Goal: Task Accomplishment & Management: Complete application form

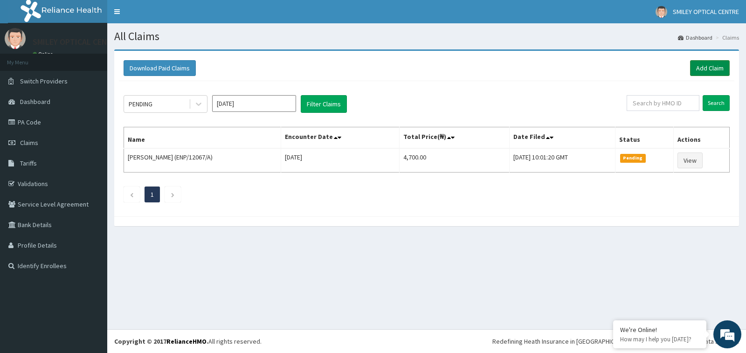
click at [715, 68] on link "Add Claim" at bounding box center [710, 68] width 40 height 16
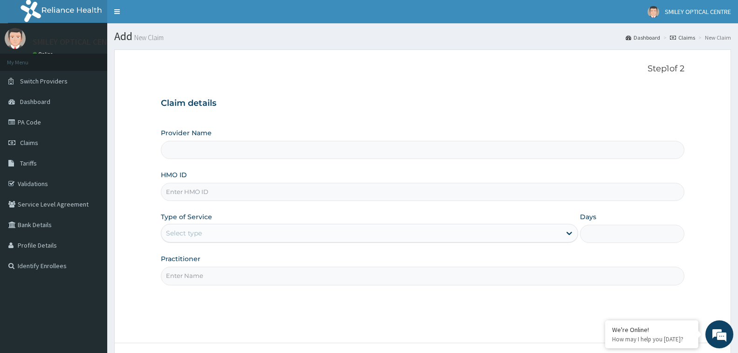
type input "Smiley Optical services -Abuja"
click at [241, 194] on input "HMO ID" at bounding box center [422, 192] width 523 height 18
type input "API/10125/A"
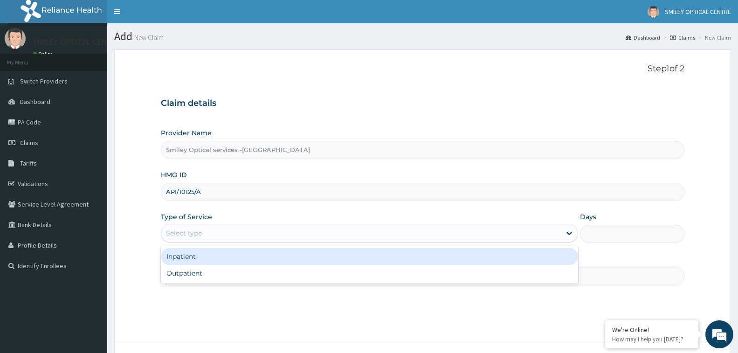
click at [223, 225] on div "Select type" at bounding box center [369, 233] width 417 height 19
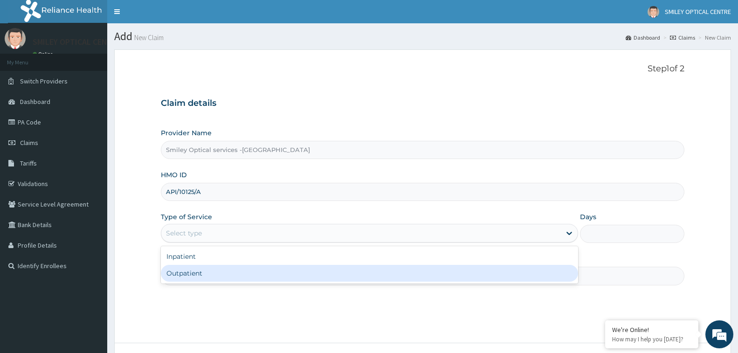
click at [203, 278] on div "Outpatient" at bounding box center [369, 273] width 417 height 17
type input "1"
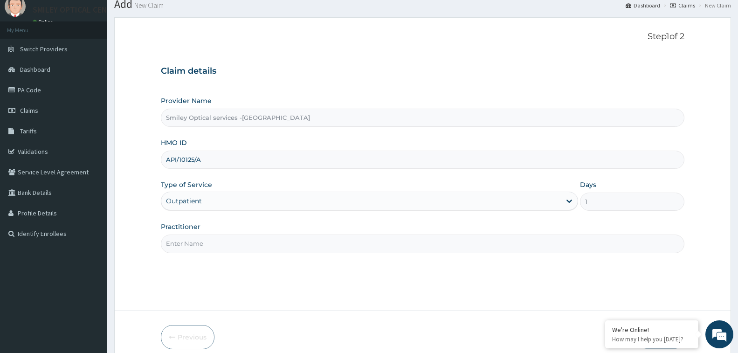
scroll to position [74, 0]
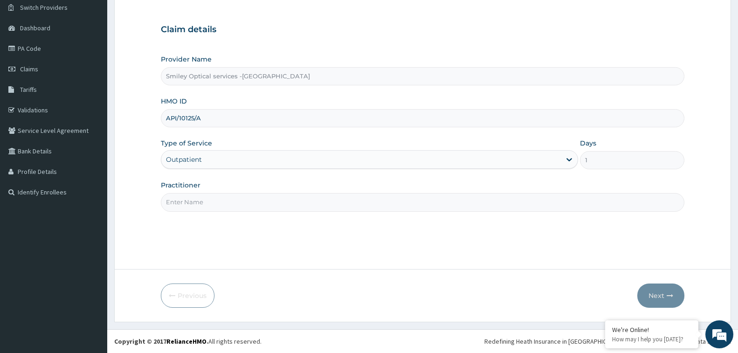
click at [211, 199] on input "Practitioner" at bounding box center [422, 202] width 523 height 18
type input "DR VERA"
click at [659, 302] on button "Next" at bounding box center [660, 295] width 47 height 24
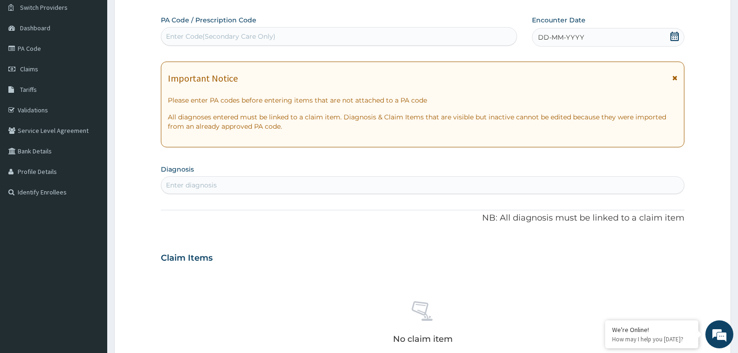
click at [232, 32] on div "Enter Code(Secondary Care Only)" at bounding box center [221, 36] width 110 height 9
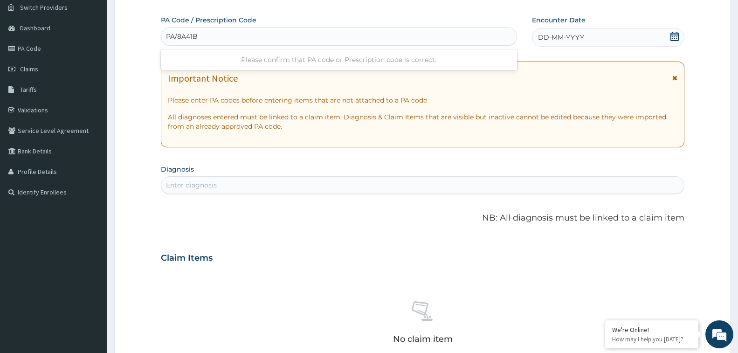
type input "PA/8A41BF"
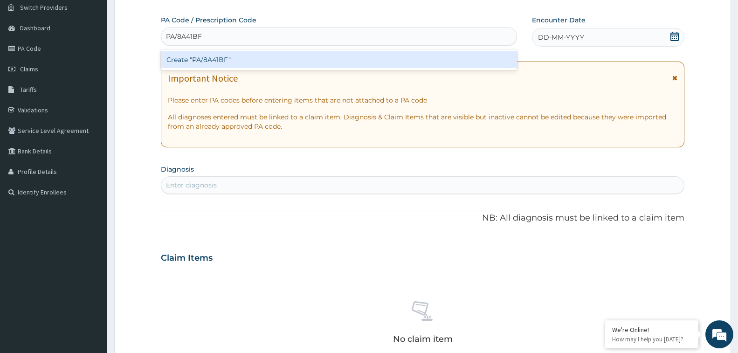
click at [231, 54] on div "Create "PA/8A41BF"" at bounding box center [339, 59] width 356 height 17
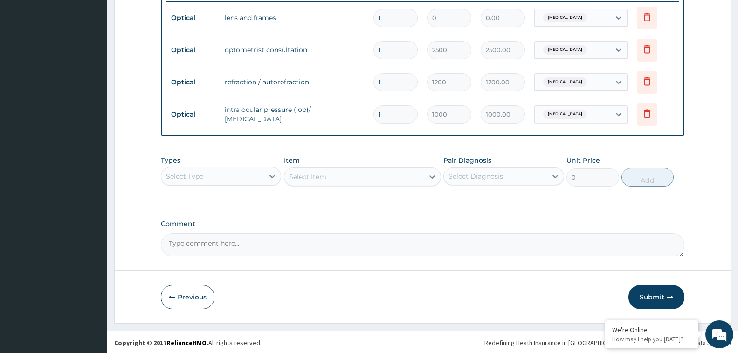
scroll to position [413, 0]
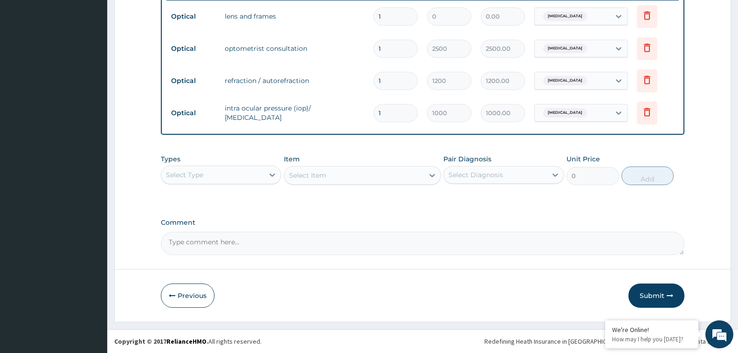
click at [202, 249] on textarea "Comment" at bounding box center [422, 243] width 523 height 23
type textarea "LENS: 40,000"
click at [661, 296] on button "Submit" at bounding box center [656, 295] width 56 height 24
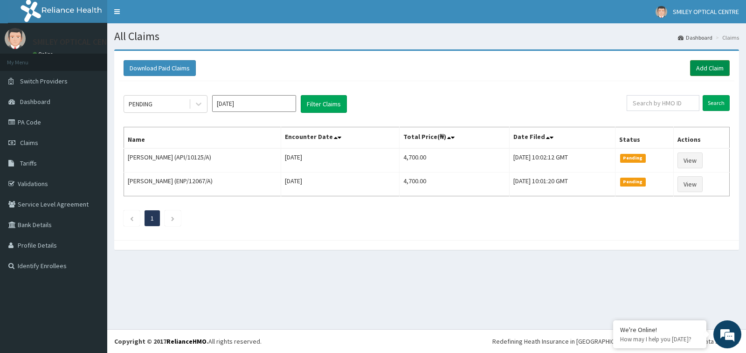
click at [716, 66] on link "Add Claim" at bounding box center [710, 68] width 40 height 16
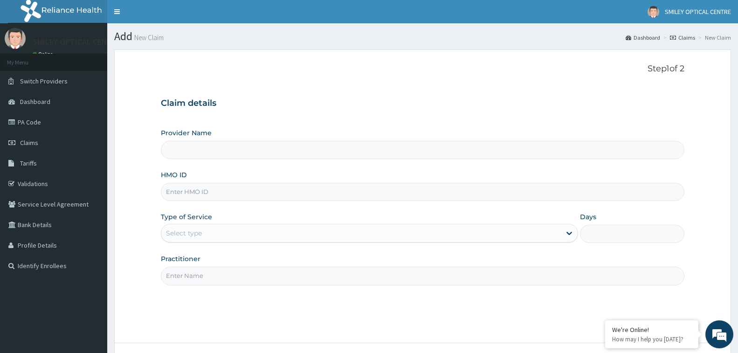
type input "Smiley Optical services -[GEOGRAPHIC_DATA]"
click at [232, 192] on input "HMO ID" at bounding box center [422, 192] width 523 height 18
type input "API/10125/A"
click at [205, 231] on div "Select type" at bounding box center [360, 233] width 399 height 15
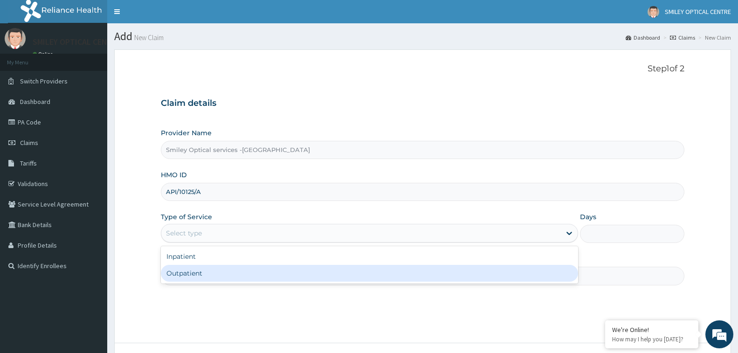
click at [206, 273] on div "Outpatient" at bounding box center [369, 273] width 417 height 17
type input "1"
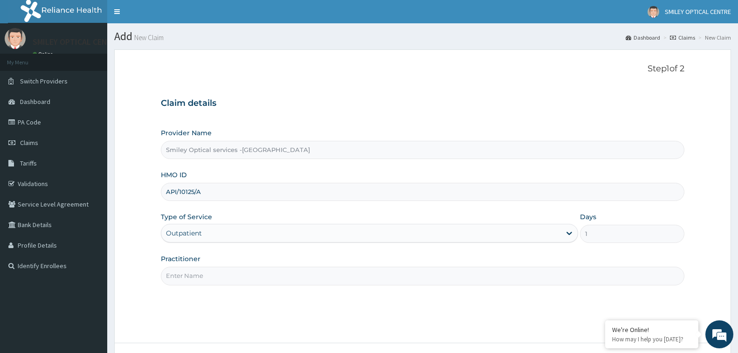
click at [226, 270] on input "Practitioner" at bounding box center [422, 276] width 523 height 18
type input "DR VERA"
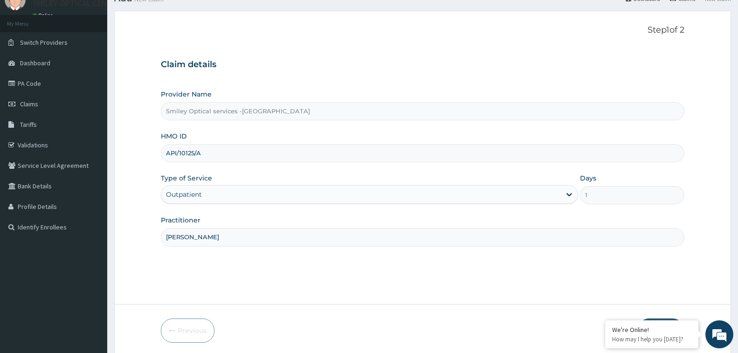
scroll to position [74, 0]
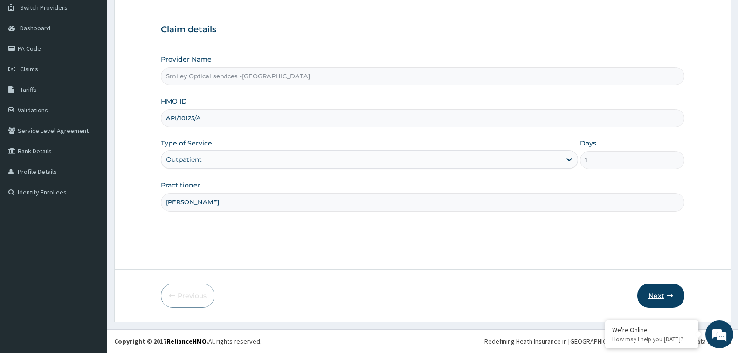
click at [658, 298] on button "Next" at bounding box center [660, 295] width 47 height 24
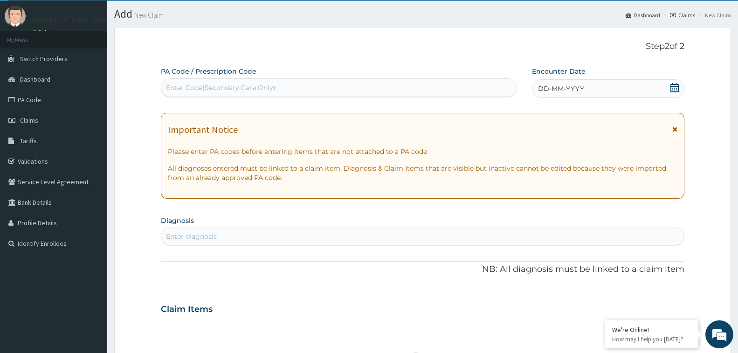
scroll to position [0, 0]
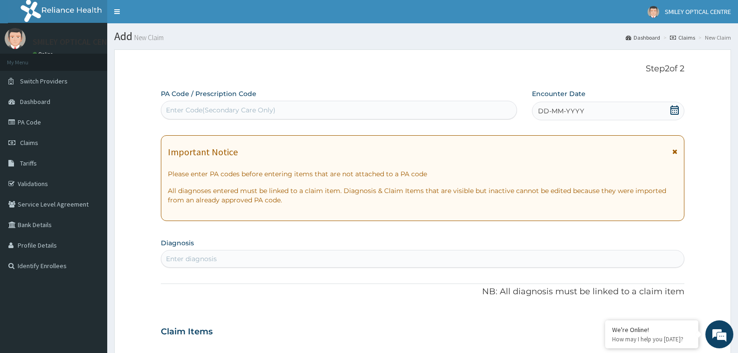
click at [234, 105] on div "Enter Code(Secondary Care Only)" at bounding box center [221, 109] width 110 height 9
type input "PA/8A41BF"
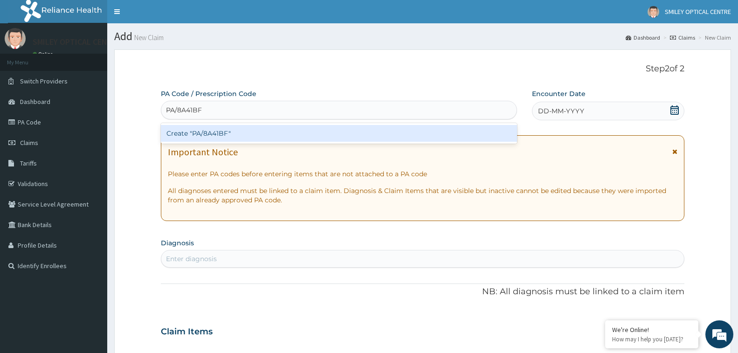
click at [210, 131] on div "Create "PA/8A41BF"" at bounding box center [339, 133] width 356 height 17
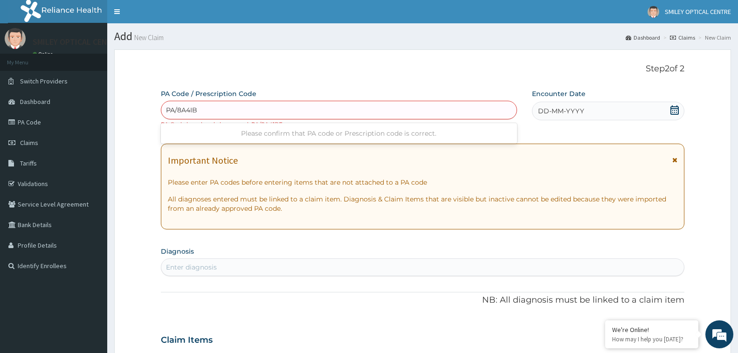
type input "PA/8A4IBF"
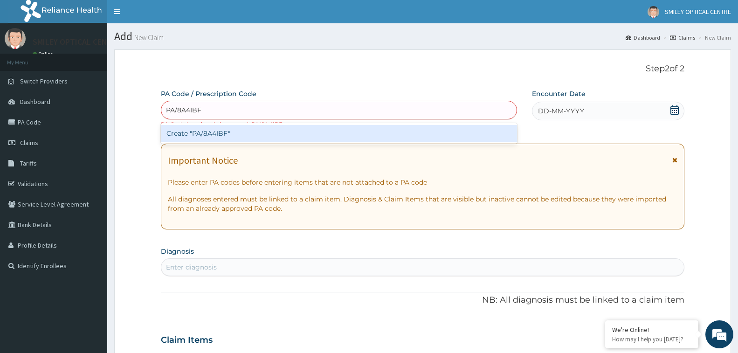
click at [209, 131] on div "Create "PA/8A4IBF"" at bounding box center [339, 133] width 356 height 17
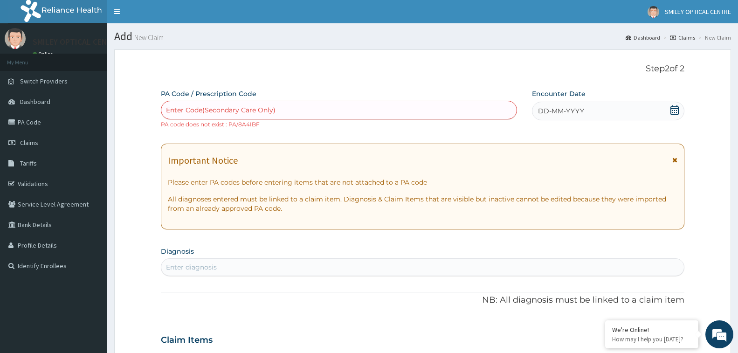
click at [254, 100] on div "PA Code / Prescription Code Enter Code(Secondary Care Only) PA code does not ex…" at bounding box center [339, 109] width 356 height 40
click at [244, 110] on div "Enter Code(Secondary Care Only)" at bounding box center [221, 109] width 110 height 9
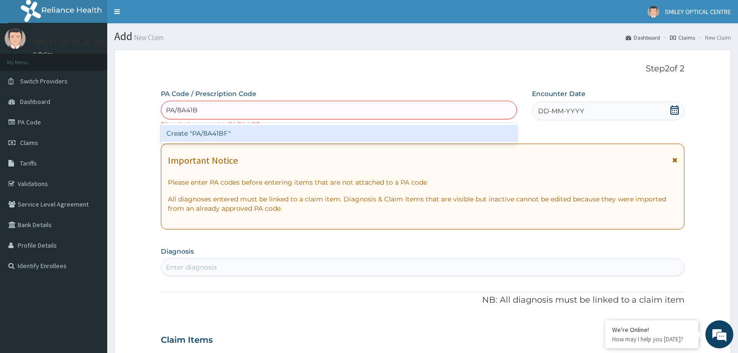
type input "PA/8A41BF"
click at [213, 127] on div "Create "PA/8A41BF"" at bounding box center [339, 133] width 356 height 17
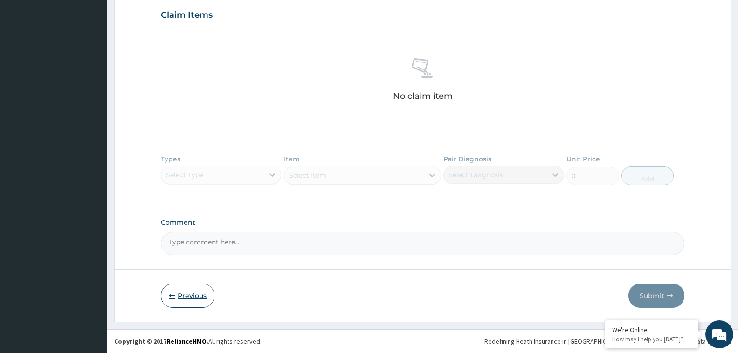
click at [186, 297] on button "Previous" at bounding box center [188, 295] width 54 height 24
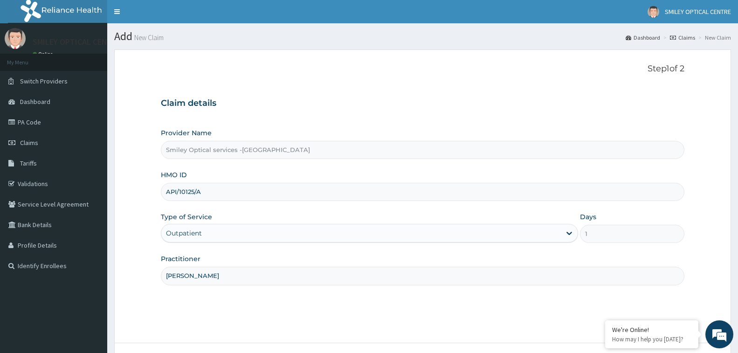
click at [208, 193] on input "API/10125/A" at bounding box center [422, 192] width 523 height 18
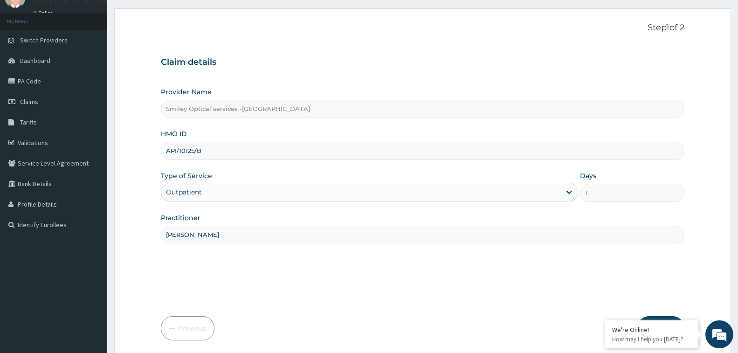
scroll to position [74, 0]
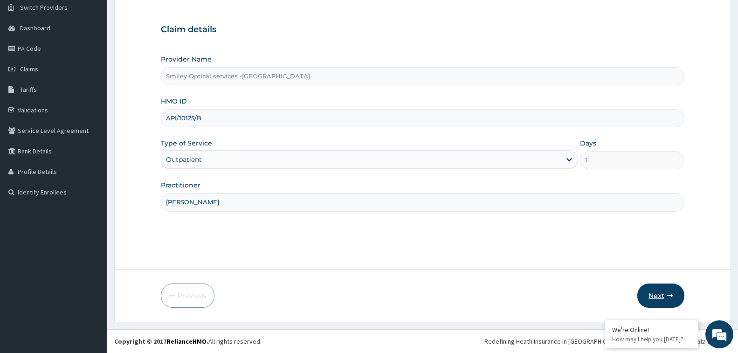
type input "API/10125/B"
click at [665, 300] on button "Next" at bounding box center [660, 295] width 47 height 24
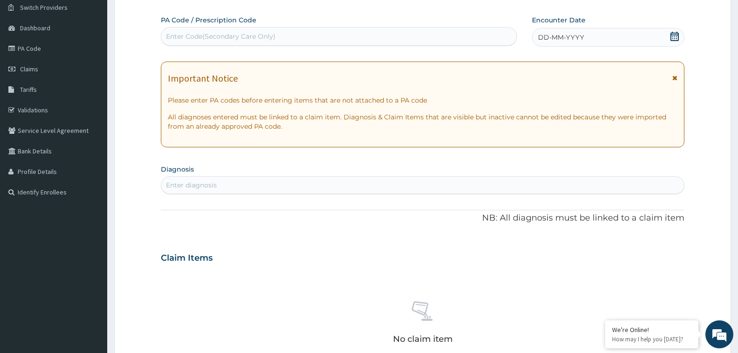
click at [227, 30] on div "Enter Code(Secondary Care Only)" at bounding box center [338, 36] width 355 height 15
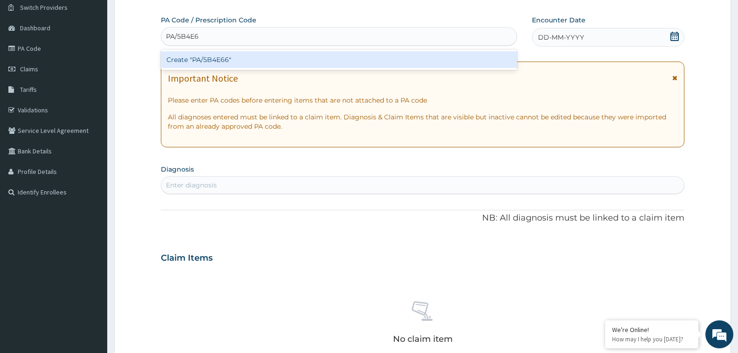
type input "PA/5B4E66"
click at [236, 58] on div "Create "PA/5B4E66"" at bounding box center [339, 59] width 356 height 17
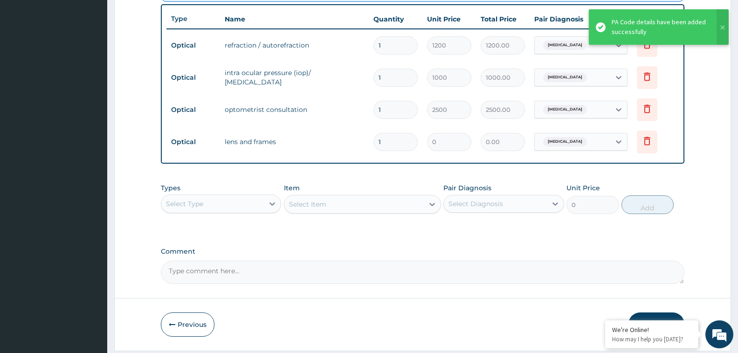
scroll to position [401, 0]
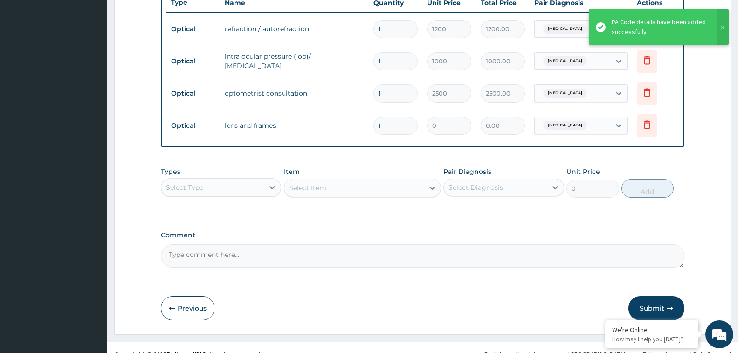
click at [205, 254] on textarea "Comment" at bounding box center [422, 255] width 523 height 23
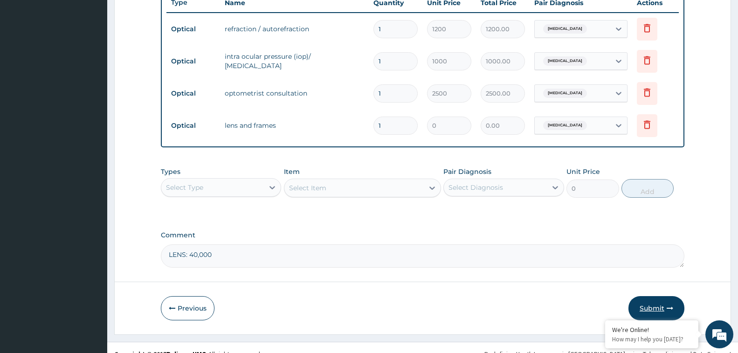
type textarea "LENS: 40,000"
click at [668, 300] on button "Submit" at bounding box center [656, 308] width 56 height 24
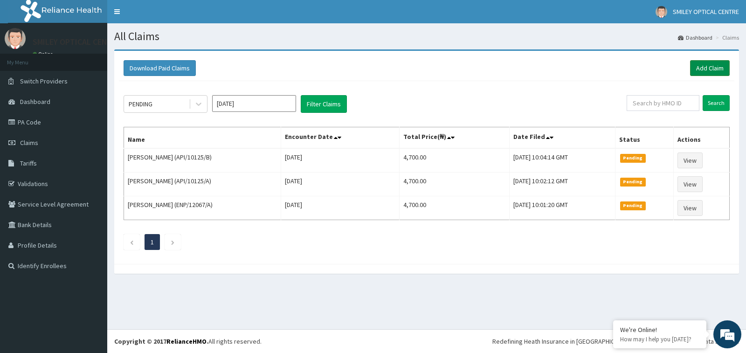
click at [713, 65] on link "Add Claim" at bounding box center [710, 68] width 40 height 16
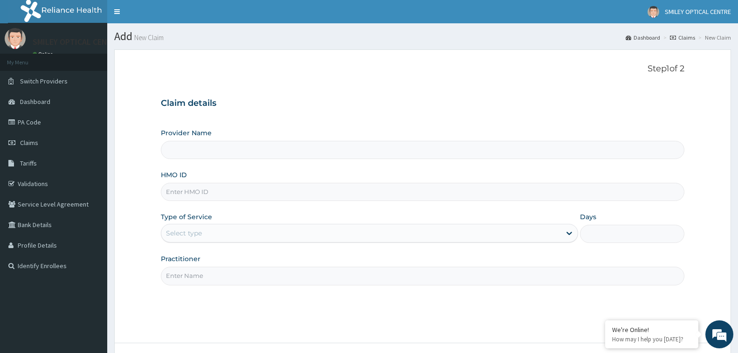
type input "Smiley Optical services -[GEOGRAPHIC_DATA]"
click at [220, 192] on input "HMO ID" at bounding box center [422, 192] width 523 height 18
type input "GBI/10223/A"
click at [219, 229] on div "Select type" at bounding box center [360, 233] width 399 height 15
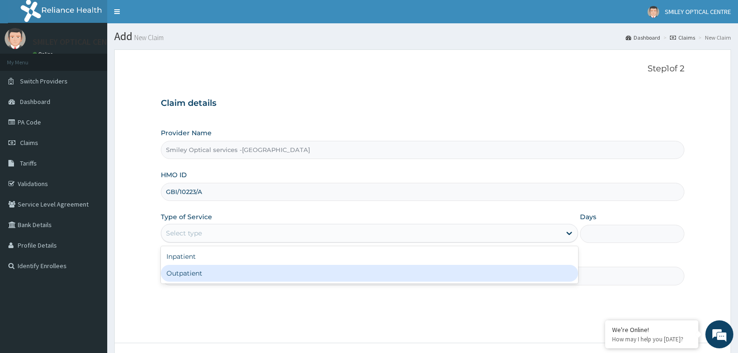
click at [200, 274] on div "Outpatient" at bounding box center [369, 273] width 417 height 17
type input "1"
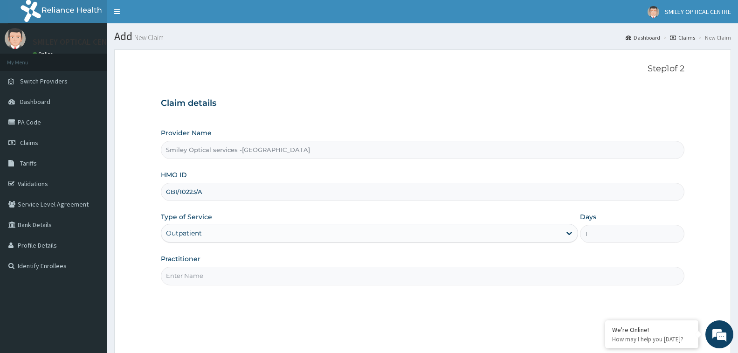
click at [251, 279] on input "Practitioner" at bounding box center [422, 276] width 523 height 18
type input "[PERSON_NAME]"
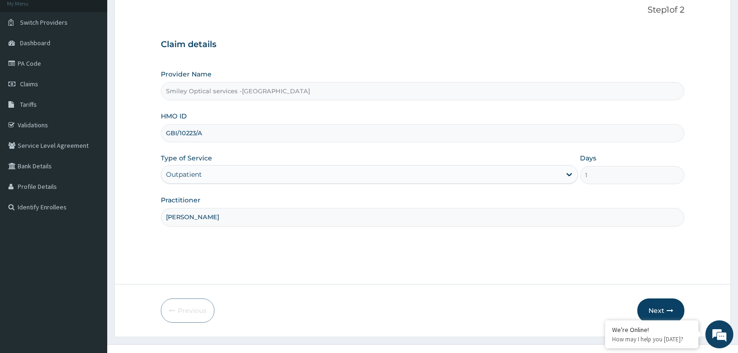
scroll to position [74, 0]
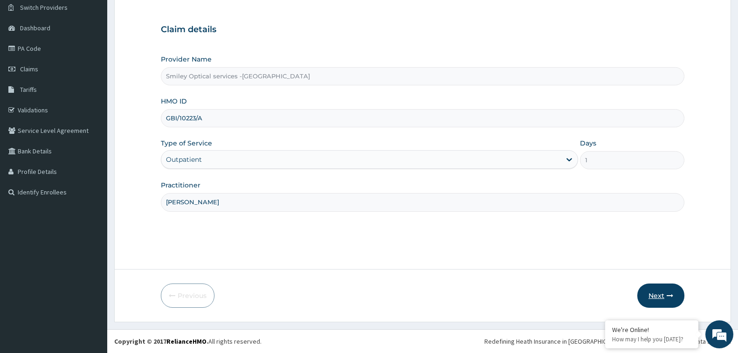
click at [660, 299] on button "Next" at bounding box center [660, 295] width 47 height 24
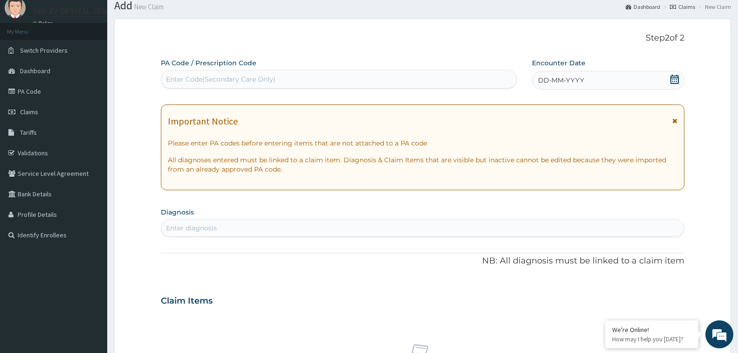
scroll to position [0, 0]
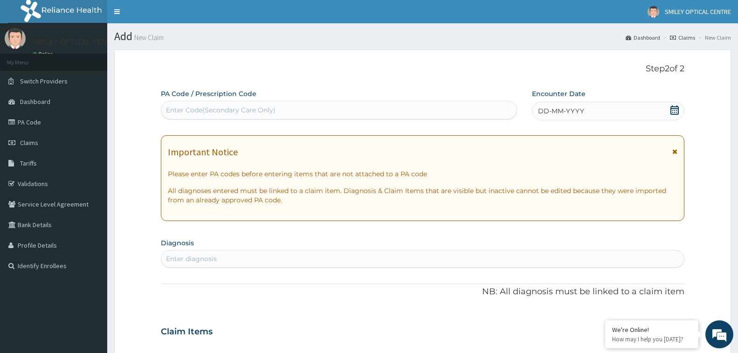
click at [232, 106] on div "Enter Code(Secondary Care Only)" at bounding box center [221, 109] width 110 height 9
type input "PA/457C9A"
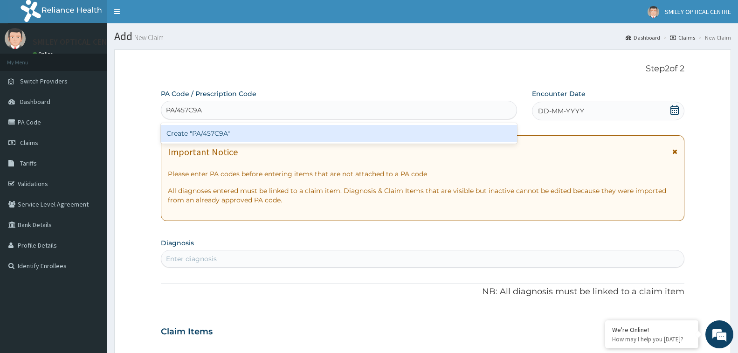
click at [228, 134] on div "Create "PA/457C9A"" at bounding box center [339, 133] width 356 height 17
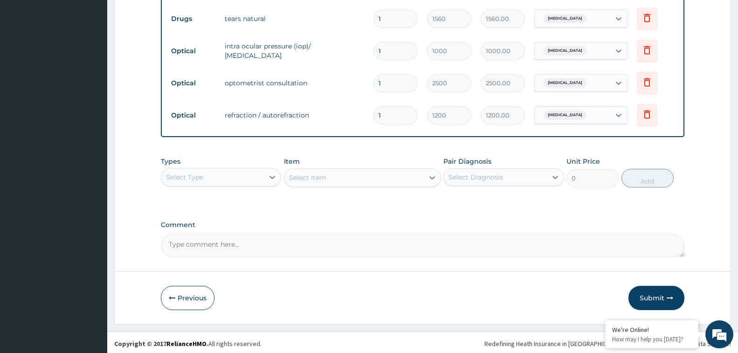
scroll to position [404, 0]
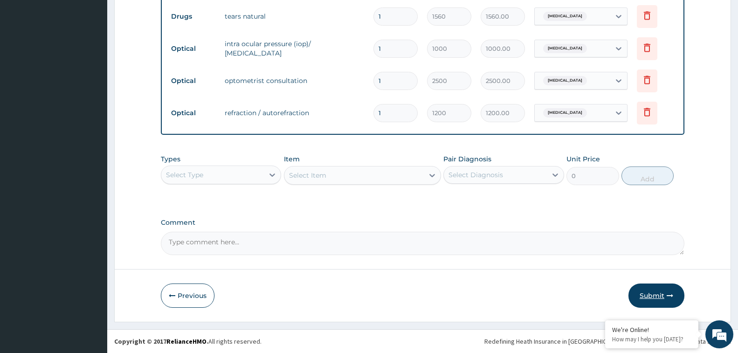
click at [655, 298] on button "Submit" at bounding box center [656, 295] width 56 height 24
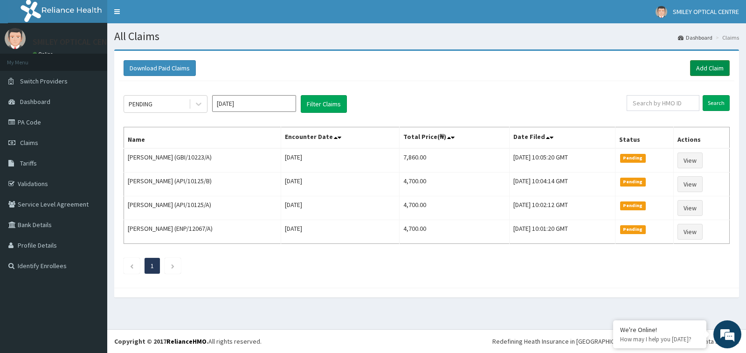
click at [709, 62] on link "Add Claim" at bounding box center [710, 68] width 40 height 16
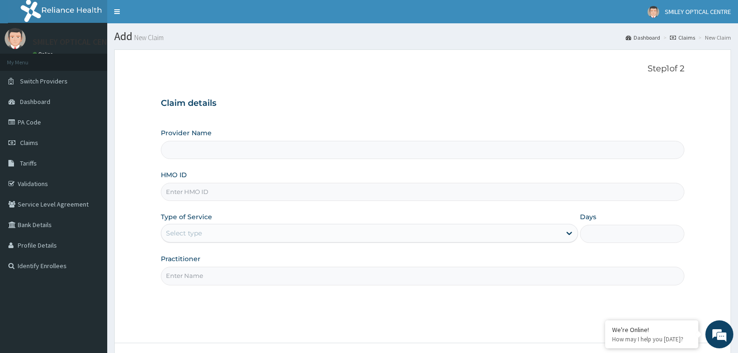
type input "Smiley Optical services -[GEOGRAPHIC_DATA]"
click at [215, 190] on input "HMO ID" at bounding box center [422, 192] width 523 height 18
type input "OML/10001/A"
click at [210, 233] on div "Select type" at bounding box center [360, 233] width 399 height 15
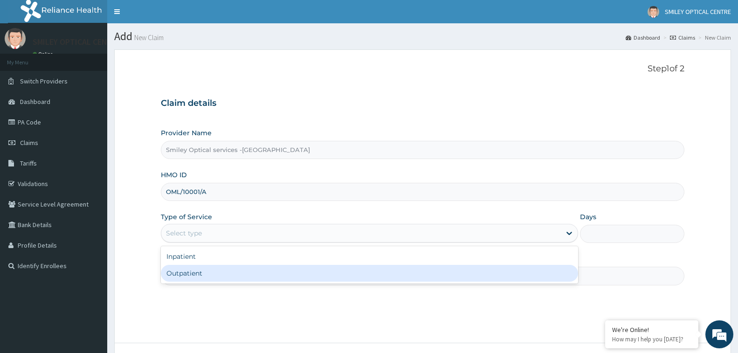
drag, startPoint x: 198, startPoint y: 275, endPoint x: 212, endPoint y: 268, distance: 15.8
click at [199, 276] on div "Outpatient" at bounding box center [369, 273] width 417 height 17
type input "1"
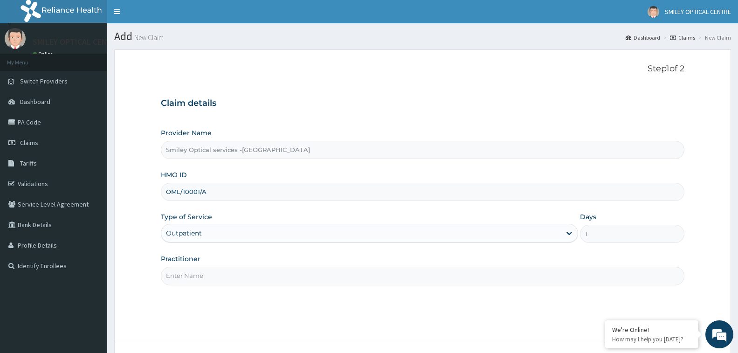
click at [229, 266] on div "Practitioner" at bounding box center [422, 269] width 523 height 31
click at [221, 275] on input "Practitioner" at bounding box center [422, 276] width 523 height 18
type input "DR VERA"
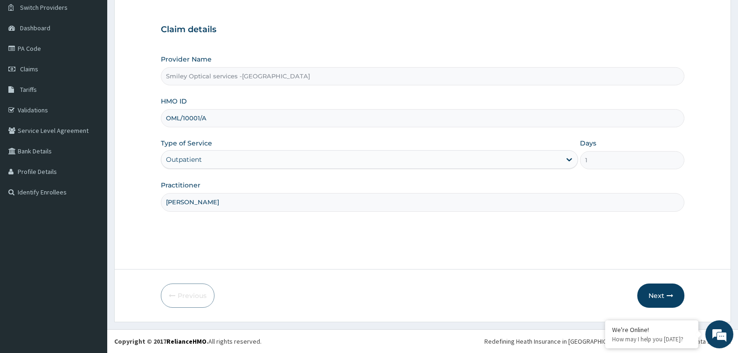
click at [684, 299] on form "Step 1 of 2 Claim details Provider Name Smiley Optical services -Abuja HMO ID O…" at bounding box center [422, 149] width 617 height 346
click at [669, 298] on icon "button" at bounding box center [669, 295] width 7 height 7
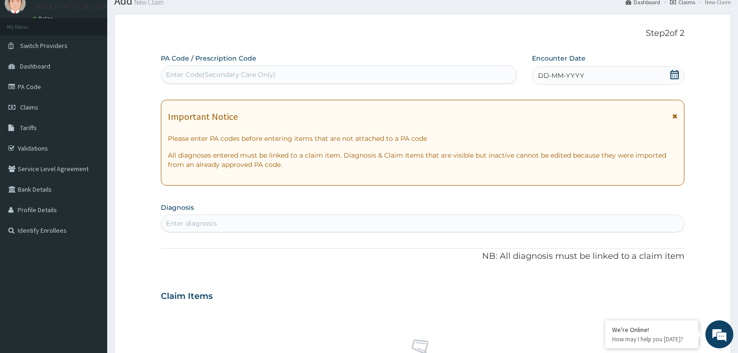
scroll to position [0, 0]
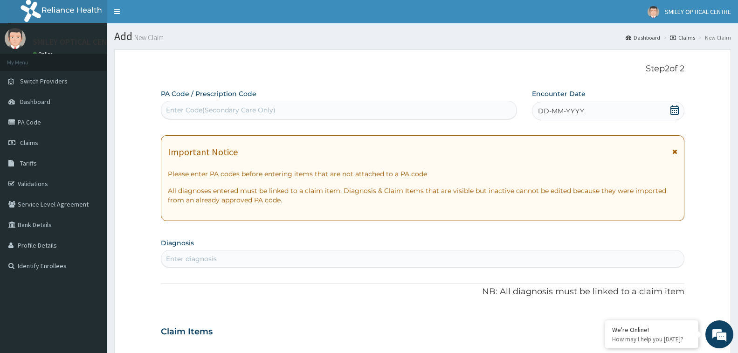
click at [250, 108] on div "Enter Code(Secondary Care Only)" at bounding box center [221, 109] width 110 height 9
type input "PA/D82C20"
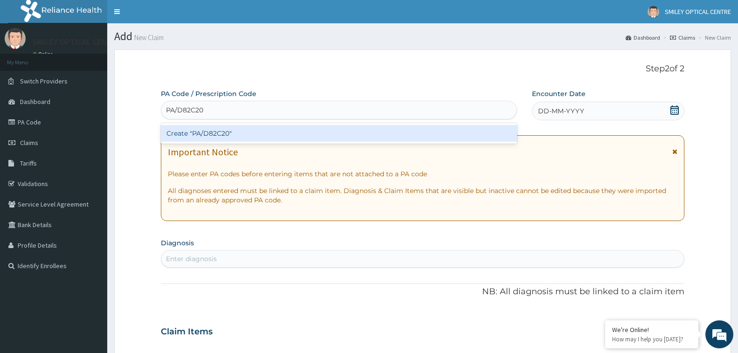
click at [240, 127] on div "Create "PA/D82C20"" at bounding box center [339, 133] width 356 height 17
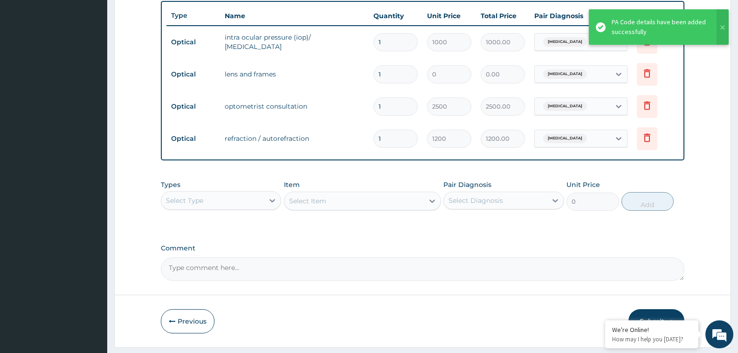
scroll to position [401, 0]
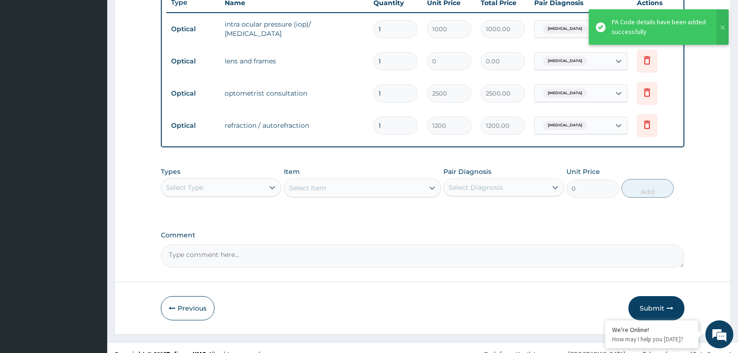
click at [245, 250] on textarea "Comment" at bounding box center [422, 255] width 523 height 23
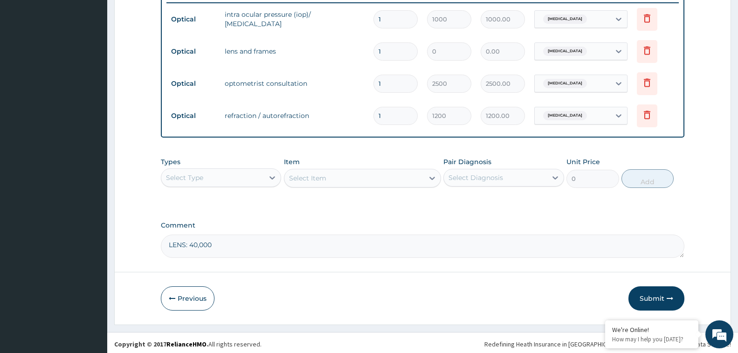
scroll to position [413, 0]
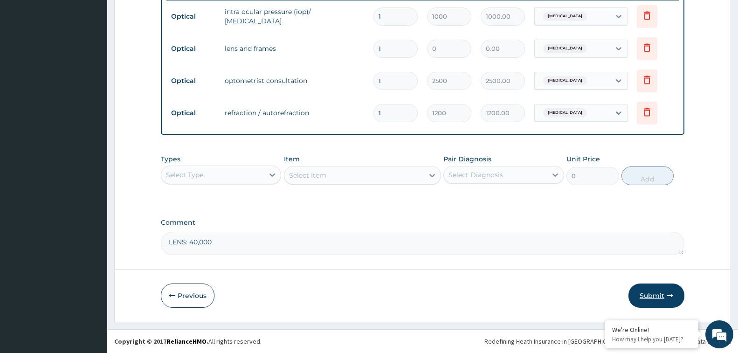
type textarea "LENS: 40,000"
click at [659, 296] on button "Submit" at bounding box center [656, 295] width 56 height 24
